Goal: Task Accomplishment & Management: Use online tool/utility

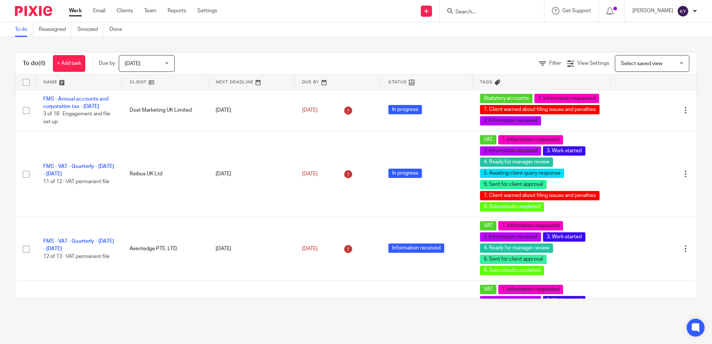
click at [159, 10] on ul "Work Email Clients Team Reports Settings" at bounding box center [148, 10] width 159 height 7
click at [155, 12] on link "Team" at bounding box center [150, 10] width 12 height 7
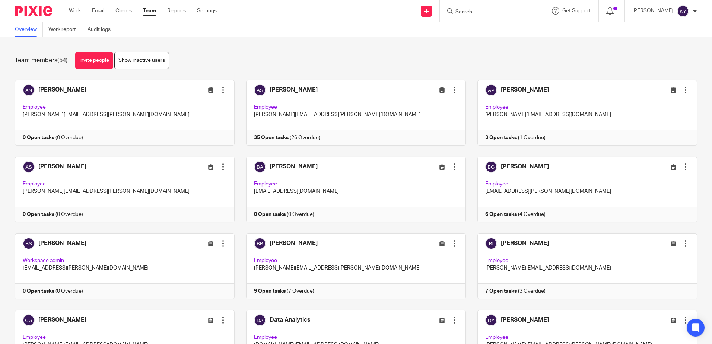
click at [68, 31] on link "Work report" at bounding box center [65, 29] width 34 height 15
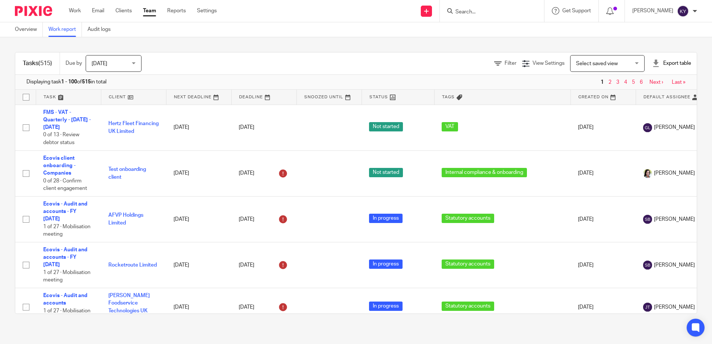
click at [313, 49] on div "Tasks (515) Due by Today Today Today Tomorrow This week Next week This month Ne…" at bounding box center [356, 183] width 712 height 292
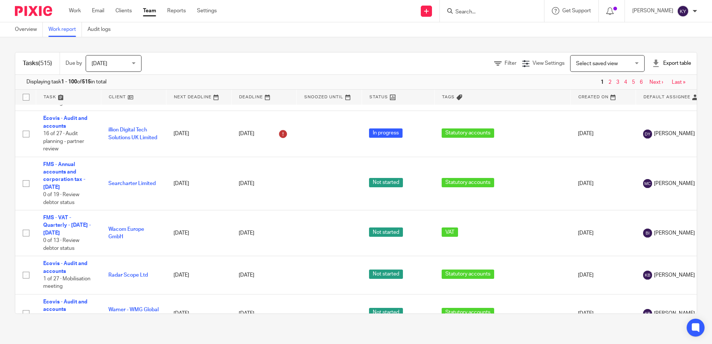
click at [627, 64] on div "Select saved view Select saved view" at bounding box center [607, 63] width 74 height 17
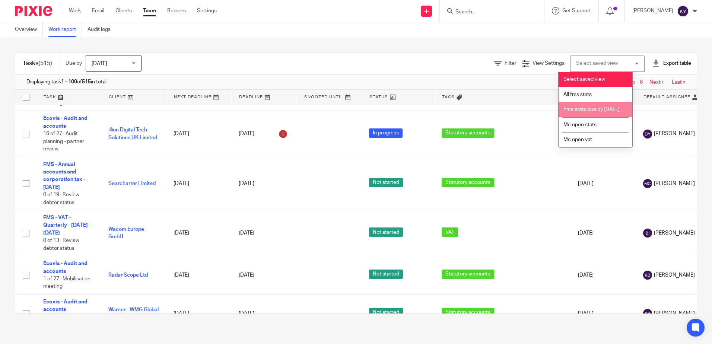
click at [587, 114] on li "Fms stats due by 30th september 2025" at bounding box center [596, 109] width 74 height 15
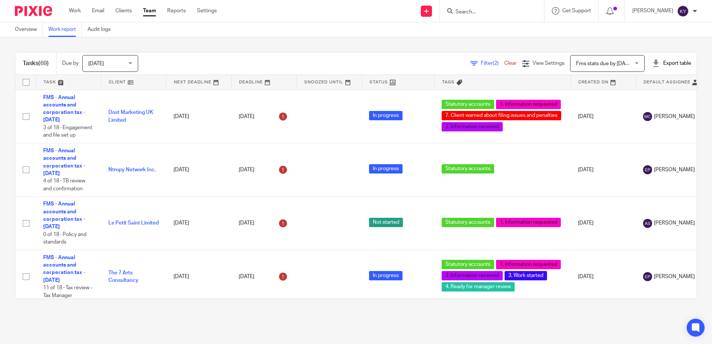
click at [493, 46] on div "Tasks (69) Due by Today Today Today Tomorrow This week Next week This month Nex…" at bounding box center [356, 175] width 712 height 277
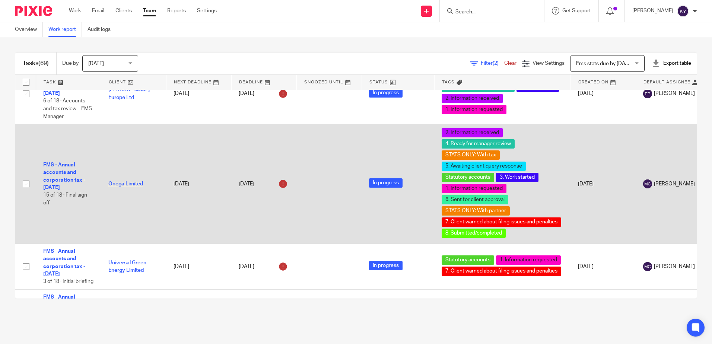
click at [123, 185] on link "Onega Limited" at bounding box center [125, 183] width 35 height 5
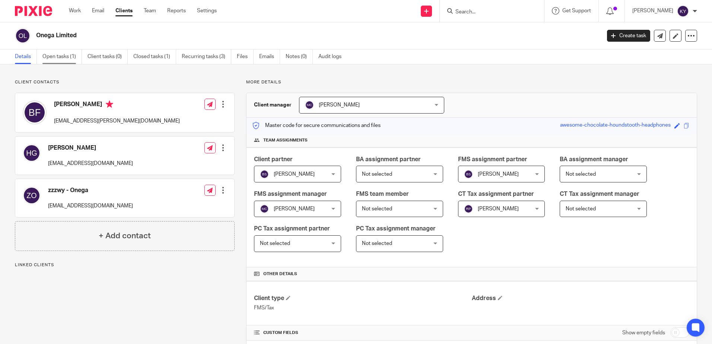
click at [64, 54] on link "Open tasks (1)" at bounding box center [61, 57] width 39 height 15
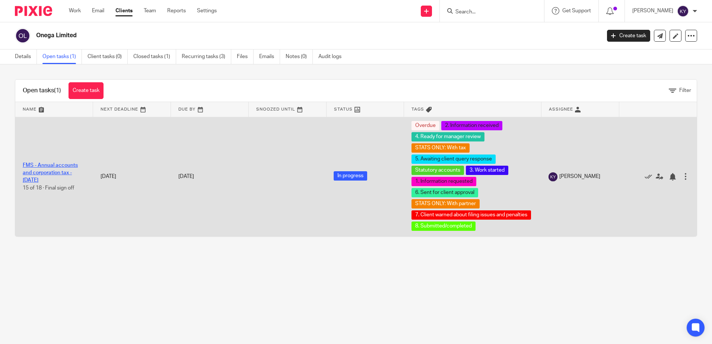
click at [55, 175] on link "FMS - Annual accounts and corporation tax - [DATE]" at bounding box center [50, 173] width 55 height 20
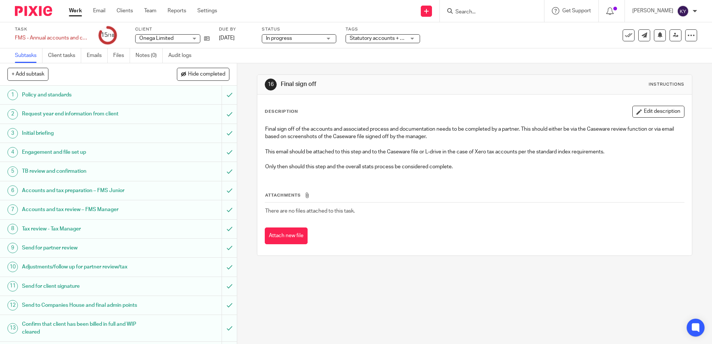
scroll to position [105, 0]
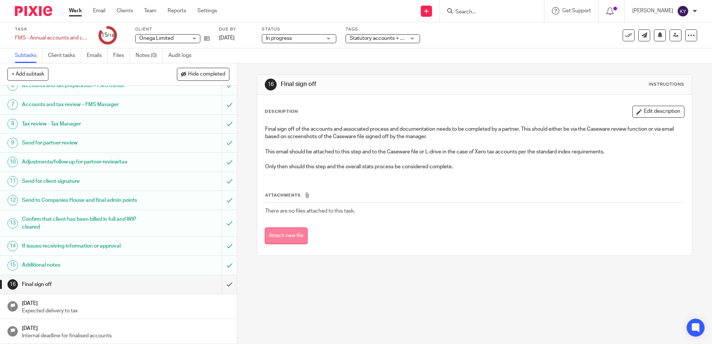
click at [273, 233] on button "Attach new file" at bounding box center [286, 236] width 43 height 17
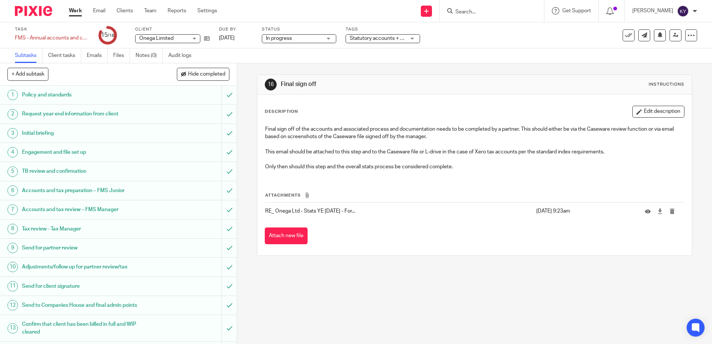
scroll to position [105, 0]
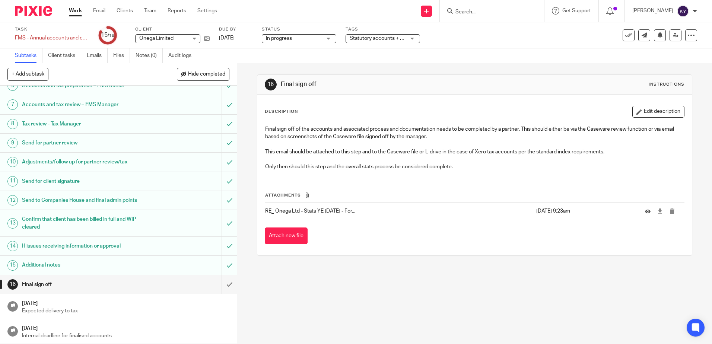
drag, startPoint x: 633, startPoint y: 112, endPoint x: 587, endPoint y: 131, distance: 50.1
click at [633, 112] on button "Edit description" at bounding box center [658, 112] width 52 height 12
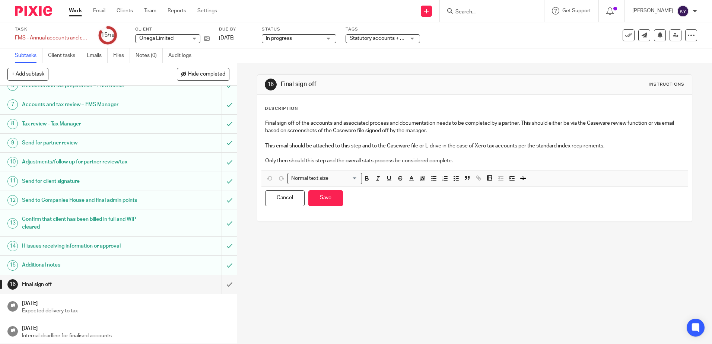
click at [458, 156] on p at bounding box center [474, 153] width 419 height 7
click at [463, 159] on p "Only then should this step and the overall stats process be considered complete." at bounding box center [474, 160] width 419 height 7
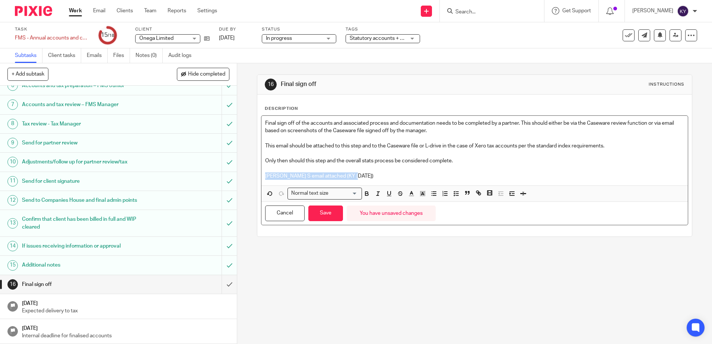
drag, startPoint x: 356, startPoint y: 177, endPoint x: 261, endPoint y: 175, distance: 95.4
click at [261, 175] on div "Final sign off of the accounts and associated process and documentation needs t…" at bounding box center [474, 151] width 426 height 70
click at [366, 194] on icon "button" at bounding box center [366, 195] width 3 height 2
click at [408, 194] on icon "button" at bounding box center [411, 193] width 7 height 7
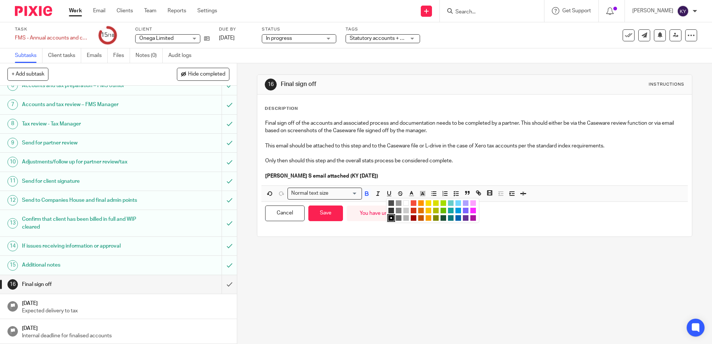
click at [467, 211] on ul "Compact color picker" at bounding box center [433, 211] width 90 height 22
click at [471, 212] on li "color:#FA28FF" at bounding box center [473, 211] width 6 height 6
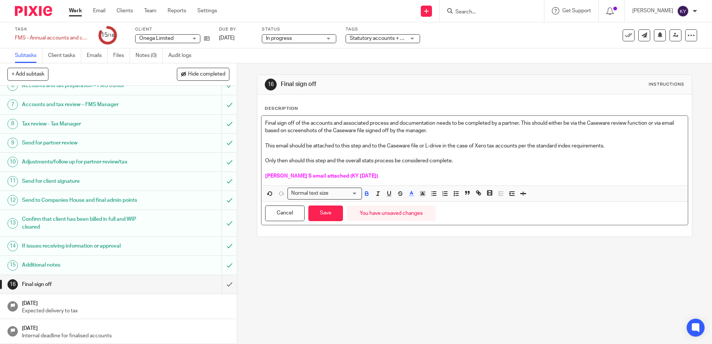
click at [363, 173] on p "Ben S email attached (KY 19.08.2025)" at bounding box center [474, 175] width 419 height 7
click at [330, 214] on button "Save" at bounding box center [325, 214] width 35 height 16
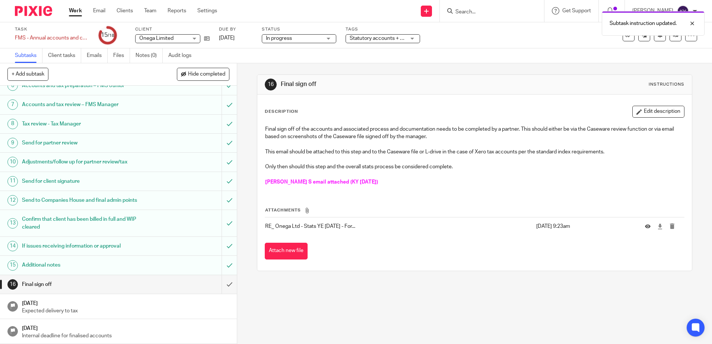
click at [347, 313] on div "16 Final sign off Instructions Description Edit description Final sign off of t…" at bounding box center [474, 203] width 475 height 281
click at [222, 285] on input "submit" at bounding box center [118, 284] width 237 height 19
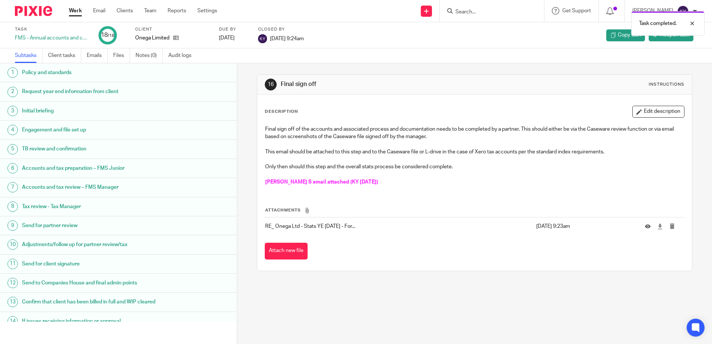
scroll to position [105, 0]
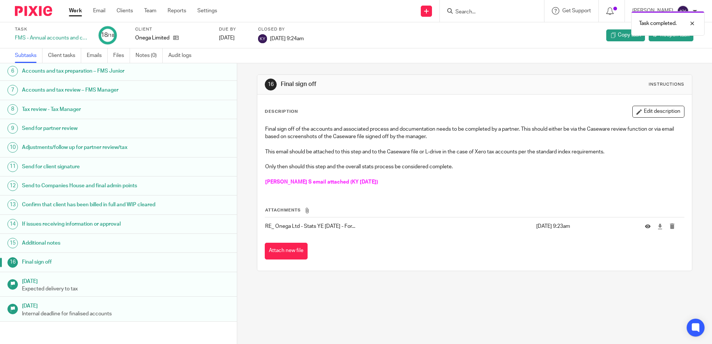
click at [273, 301] on div "16 Final sign off Instructions Description Edit description Final sign off of t…" at bounding box center [474, 203] width 475 height 281
click at [154, 11] on link "Team" at bounding box center [150, 10] width 12 height 7
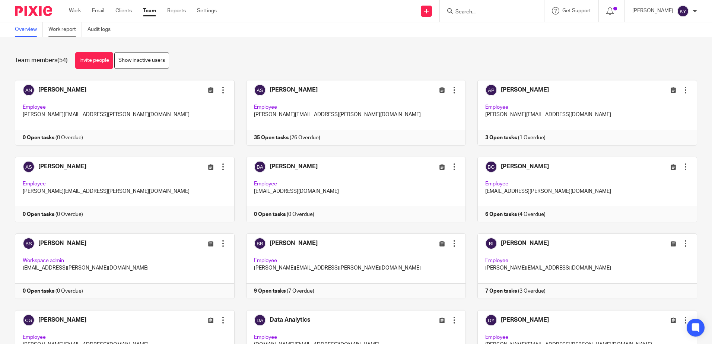
click at [64, 31] on link "Work report" at bounding box center [65, 29] width 34 height 15
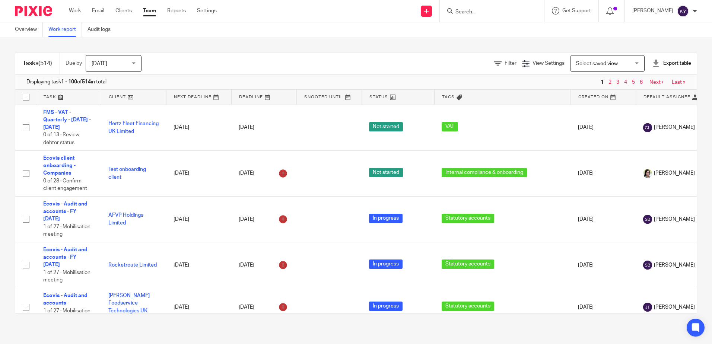
click at [621, 66] on div "Select saved view Select saved view" at bounding box center [607, 63] width 74 height 17
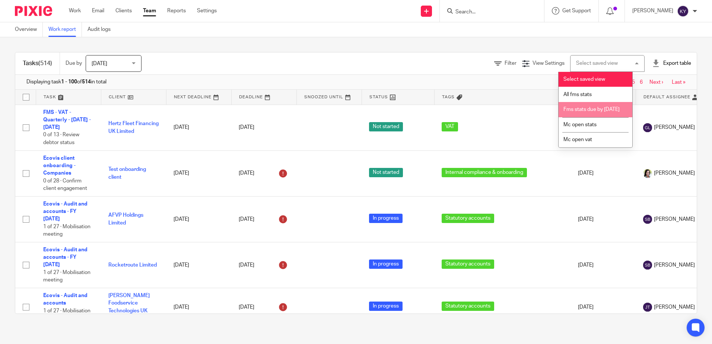
click at [582, 112] on span "Fms stats due by [DATE]" at bounding box center [591, 109] width 56 height 5
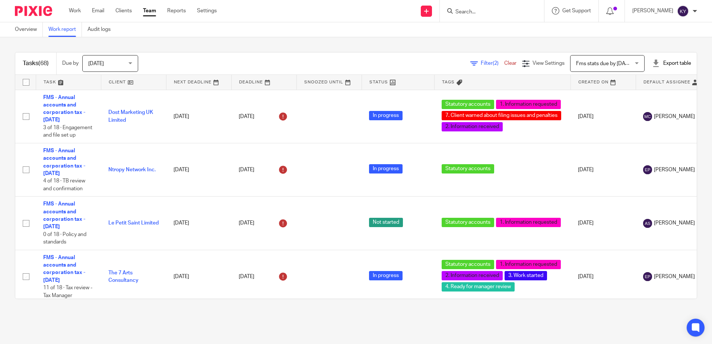
click at [350, 48] on div "Tasks (68) Due by [DATE] [DATE] [DATE] [DATE] This week Next week This month Ne…" at bounding box center [356, 175] width 712 height 277
click at [204, 320] on main "Overview Work report Audit logs Tasks (68) Due by [DATE] [DATE] [DATE] [DATE] T…" at bounding box center [356, 172] width 712 height 344
click at [369, 321] on main "Overview Work report Audit logs Tasks (68) Due by [DATE] [DATE] [DATE] [DATE] T…" at bounding box center [356, 172] width 712 height 344
click at [495, 324] on main "Overview Work report Audit logs Tasks (68) Due by [DATE] [DATE] [DATE] [DATE] T…" at bounding box center [356, 172] width 712 height 344
